Goal: Task Accomplishment & Management: Use online tool/utility

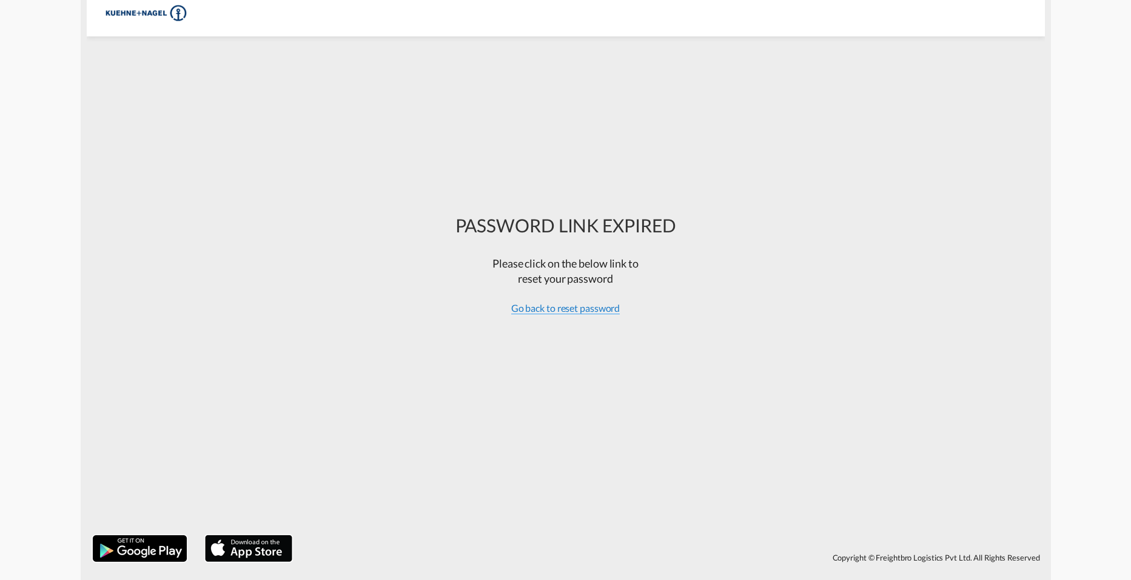
click at [562, 310] on span "Go back to reset password" at bounding box center [565, 308] width 109 height 12
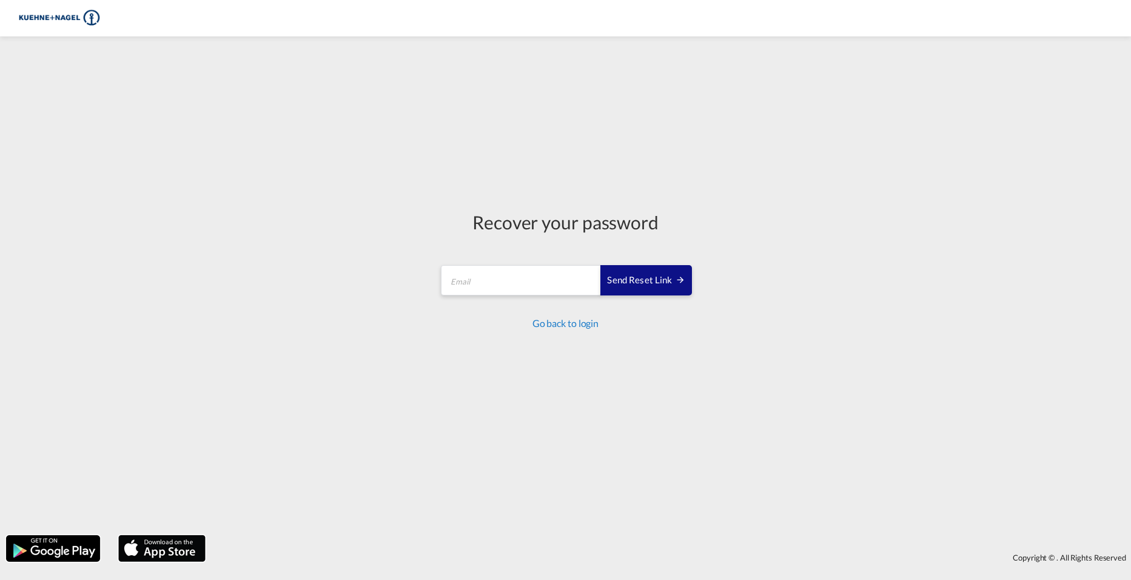
click at [553, 329] on link "Go back to login" at bounding box center [565, 323] width 66 height 12
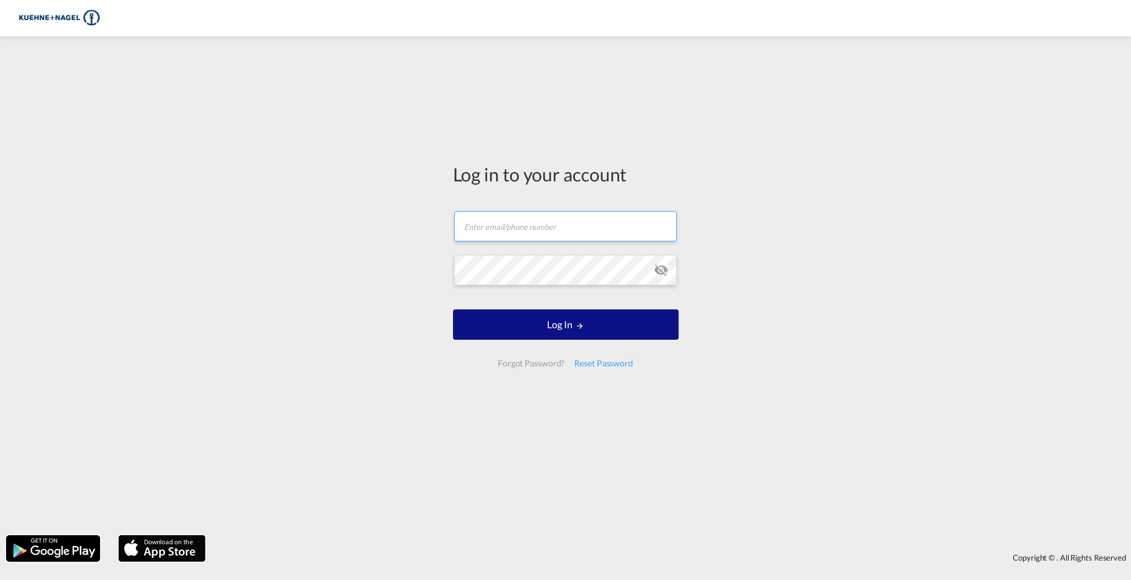
type input "[PERSON_NAME][EMAIL_ADDRESS][PERSON_NAME][PERSON_NAME][DOMAIN_NAME]"
click at [568, 234] on form "[PERSON_NAME][EMAIL_ADDRESS][PERSON_NAME][PERSON_NAME][DOMAIN_NAME] Password fi…" at bounding box center [566, 289] width 226 height 180
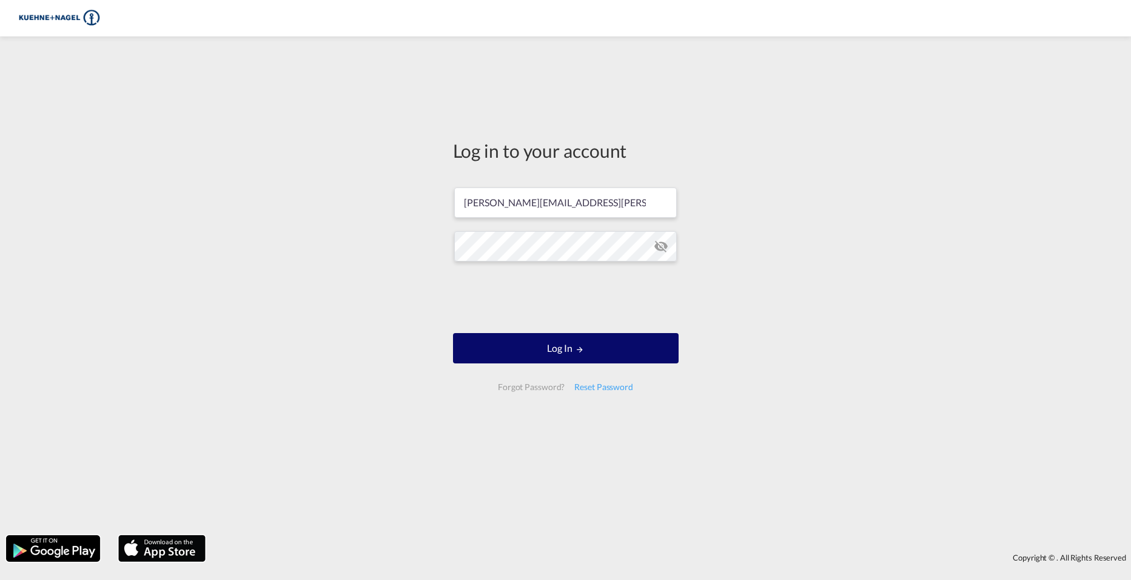
click at [568, 349] on button "Log In" at bounding box center [566, 348] width 226 height 30
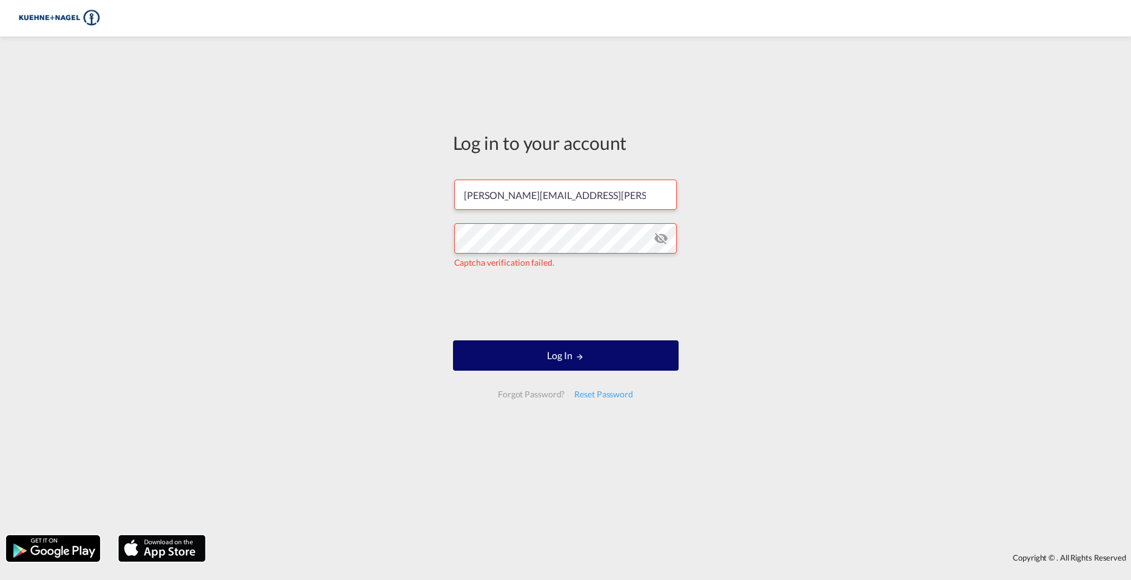
click at [614, 349] on button "Log In" at bounding box center [566, 355] width 226 height 30
